Goal: Transaction & Acquisition: Purchase product/service

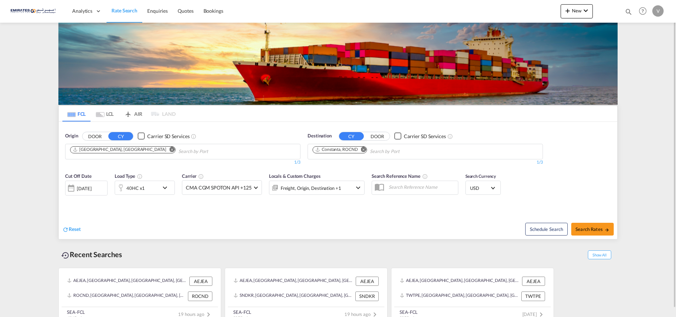
click at [365, 149] on md-icon "Remove" at bounding box center [363, 149] width 5 height 5
click at [330, 150] on body "Analytics Dashboard Rate Search Enquiries Quotes Bookings" at bounding box center [338, 158] width 676 height 317
drag, startPoint x: 331, startPoint y: 149, endPoint x: 304, endPoint y: 149, distance: 27.3
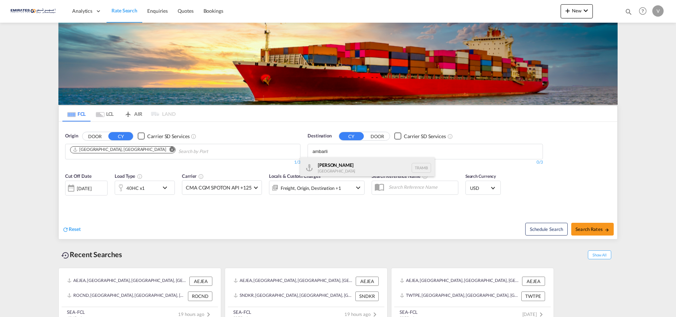
type input "ambarli"
click at [328, 165] on div "Ambarli [GEOGRAPHIC_DATA] TRAMB" at bounding box center [367, 167] width 135 height 21
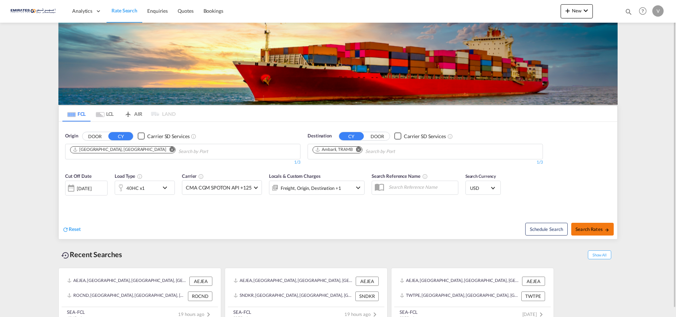
click at [595, 228] on span "Search Rates" at bounding box center [593, 229] width 34 height 6
type input "AEJEA to TRAMB / [DATE]"
